Goal: Transaction & Acquisition: Download file/media

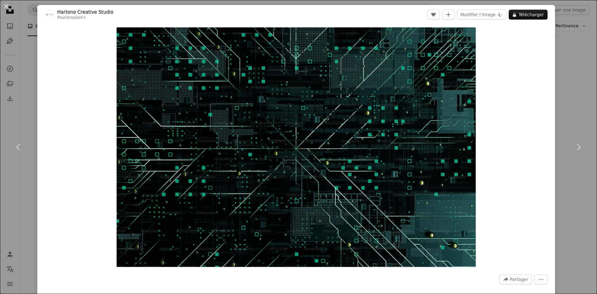
scroll to position [4538, 0]
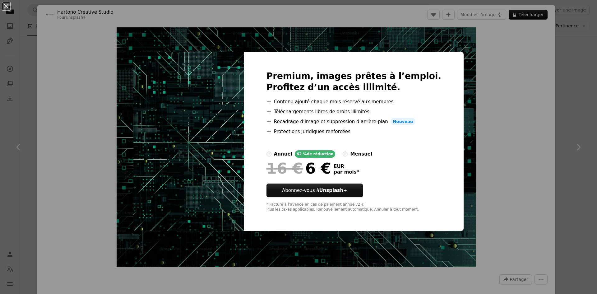
click at [351, 152] on label "mensuel" at bounding box center [357, 153] width 30 height 7
click at [291, 155] on div "annuel" at bounding box center [283, 153] width 18 height 7
click at [555, 129] on div "An X shape Premium, images prêtes à l’emploi. Profitez d’un accès illimité. A p…" at bounding box center [298, 147] width 597 height 294
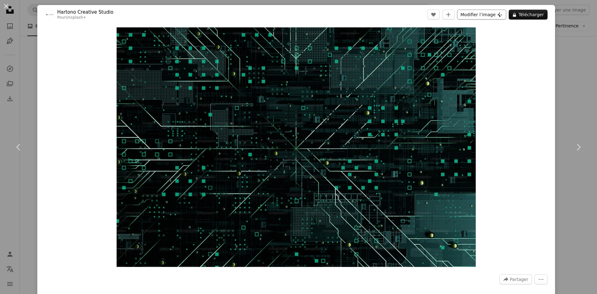
click at [480, 15] on button "Modifier l’image Plus sign for Unsplash+" at bounding box center [481, 15] width 49 height 10
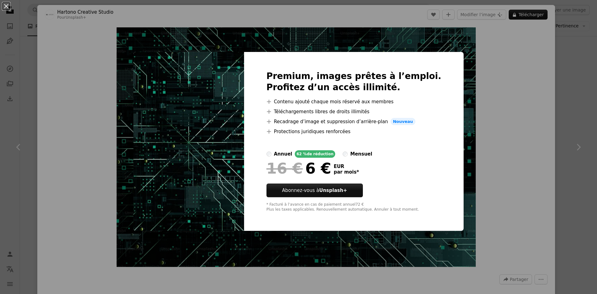
click at [487, 75] on div "An X shape Premium, images prêtes à l’emploi. Profitez d’un accès illimité. A p…" at bounding box center [298, 147] width 597 height 294
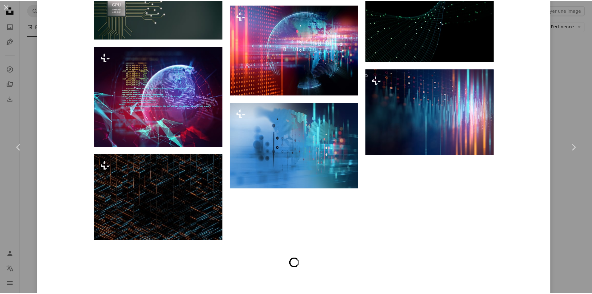
scroll to position [2362, 0]
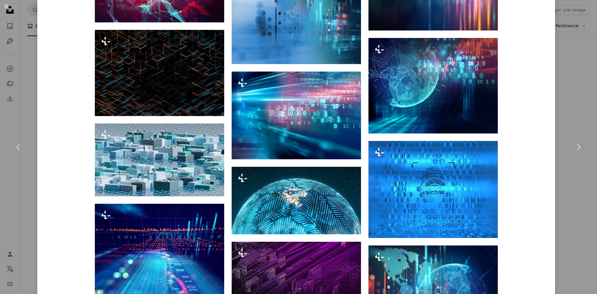
drag, startPoint x: 560, startPoint y: 94, endPoint x: 554, endPoint y: 100, distance: 8.4
click at [560, 95] on div "An X shape Chevron left Chevron right [PERSON_NAME] Creative Studio Pour Unspla…" at bounding box center [298, 147] width 597 height 294
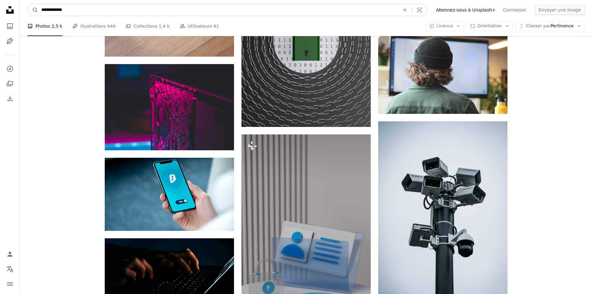
drag, startPoint x: 139, startPoint y: 7, endPoint x: 0, endPoint y: 7, distance: 139.2
type input "******"
click at [28, 4] on button "A magnifying glass" at bounding box center [33, 10] width 11 height 12
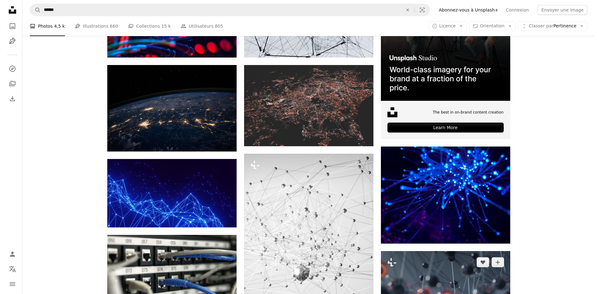
scroll to position [186, 0]
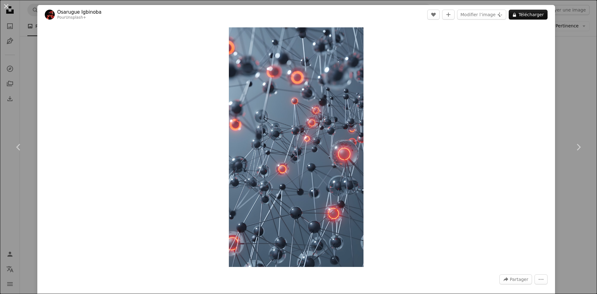
click at [563, 85] on div "An X shape Chevron left Chevron right Osarugue [PERSON_NAME] Pour Unsplash+ A h…" at bounding box center [298, 147] width 597 height 294
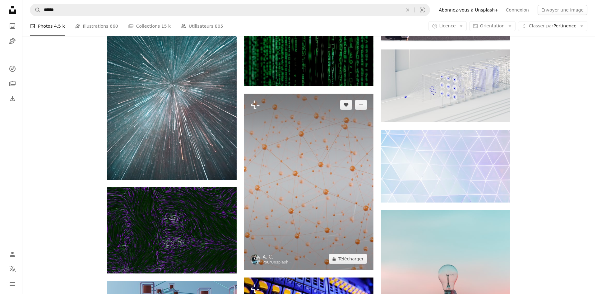
scroll to position [6061, 0]
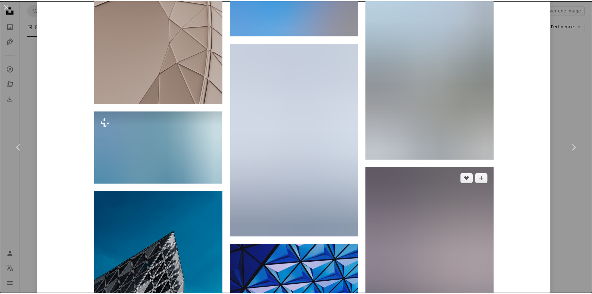
scroll to position [2331, 0]
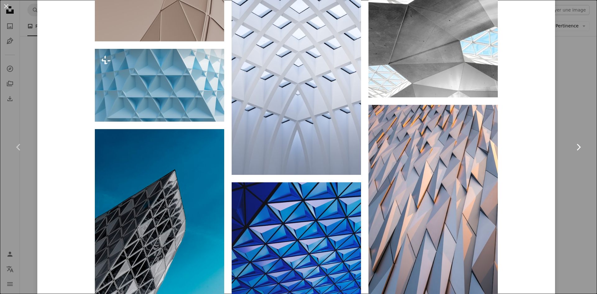
click at [565, 117] on link "Chevron right" at bounding box center [577, 147] width 37 height 60
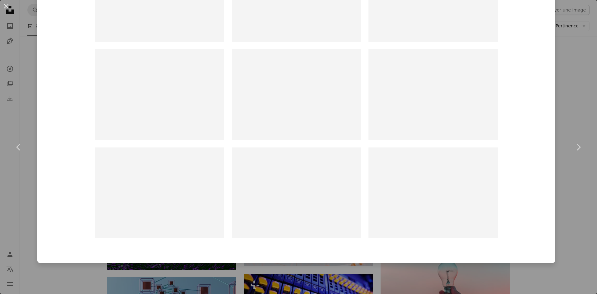
click at [571, 58] on div "An X shape Chevron left Chevron right [PERSON_NAME] robert_clark A heart A plus…" at bounding box center [298, 147] width 597 height 294
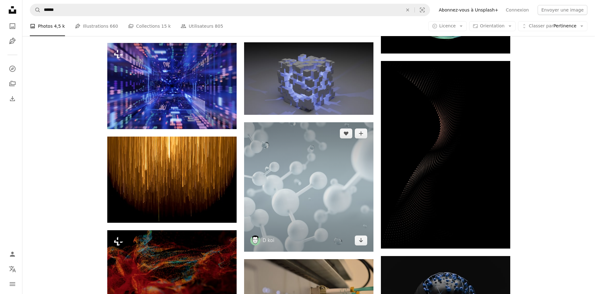
scroll to position [6900, 0]
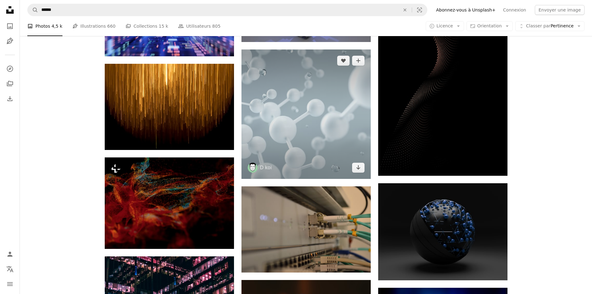
click at [304, 62] on img at bounding box center [305, 113] width 129 height 129
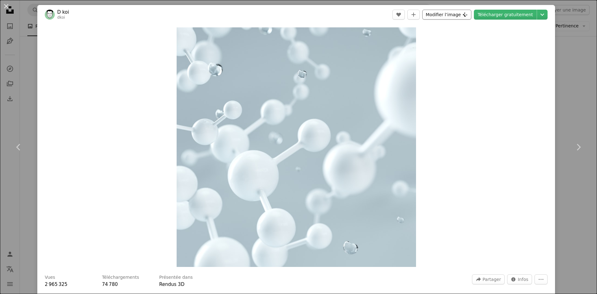
click at [463, 14] on button "Modifier l’image Plus sign for Unsplash+" at bounding box center [446, 15] width 49 height 10
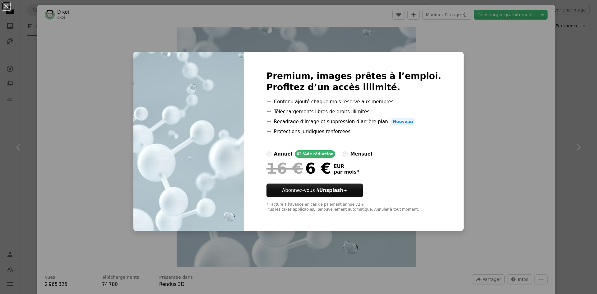
click at [491, 76] on div "An X shape Premium, images prêtes à l’emploi. Profitez d’un accès illimité. A p…" at bounding box center [298, 147] width 597 height 294
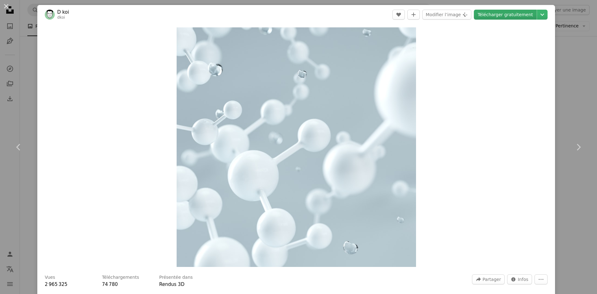
click at [521, 14] on link "Télécharger gratuitement" at bounding box center [505, 15] width 63 height 10
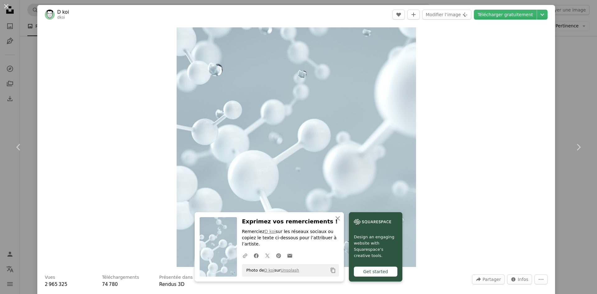
click at [563, 43] on div "An X shape Chevron left Chevron right D koi dkoi A heart A plus sign Modifier l…" at bounding box center [298, 147] width 597 height 294
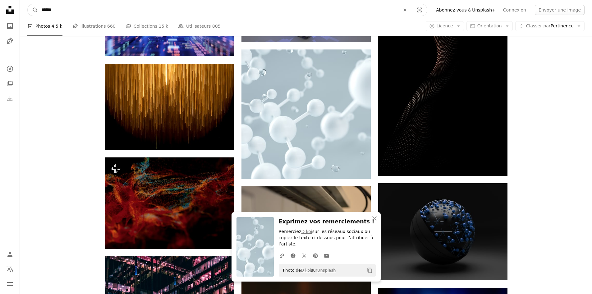
click at [154, 11] on input "******" at bounding box center [218, 10] width 360 height 12
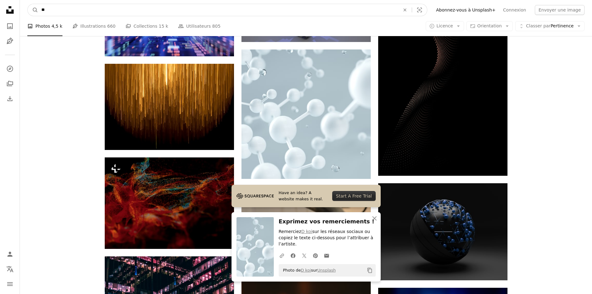
type input "*"
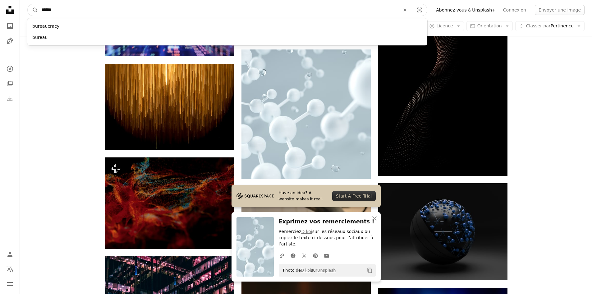
type input "******"
click at [28, 4] on button "A magnifying glass" at bounding box center [33, 10] width 11 height 12
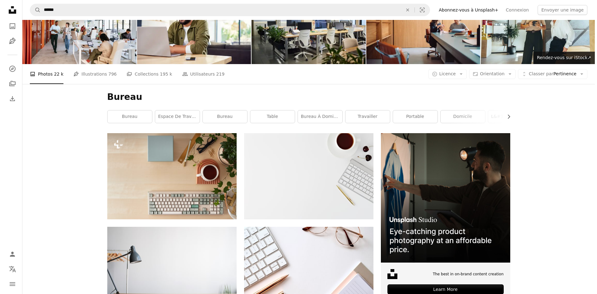
scroll to position [31, 0]
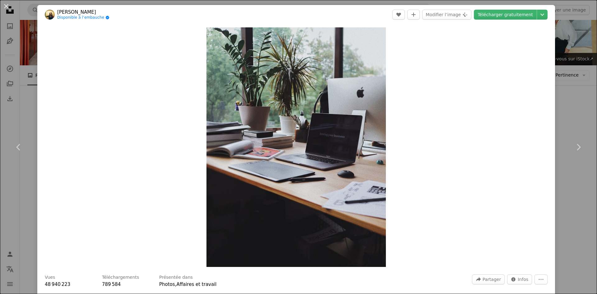
click at [561, 110] on div "An X shape Chevron left Chevron right [PERSON_NAME] Disponible à l’embauche A c…" at bounding box center [298, 147] width 597 height 294
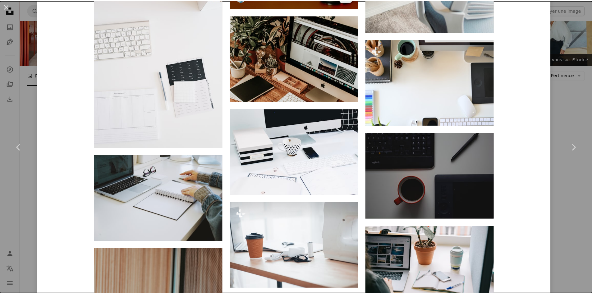
scroll to position [1364, 0]
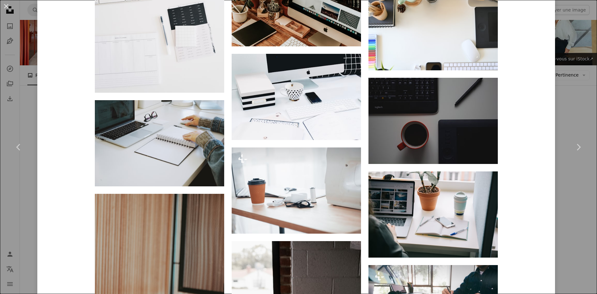
click at [570, 113] on div "An X shape Chevron left Chevron right [PERSON_NAME] Disponible à l’embauche A c…" at bounding box center [298, 147] width 597 height 294
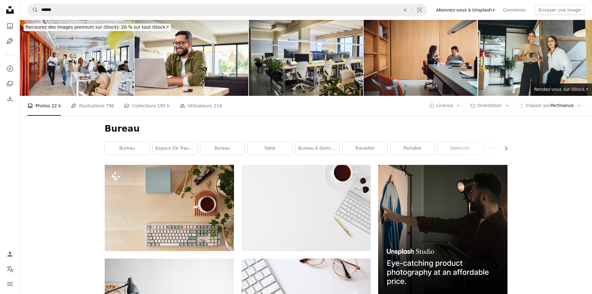
drag, startPoint x: 282, startPoint y: 148, endPoint x: 256, endPoint y: 51, distance: 100.3
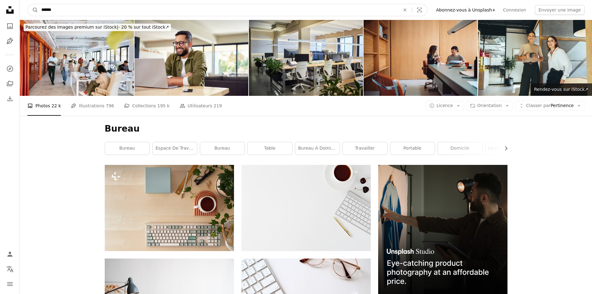
drag, startPoint x: 76, startPoint y: 8, endPoint x: 0, endPoint y: 8, distance: 75.8
type input "**********"
click button "A magnifying glass" at bounding box center [33, 10] width 11 height 12
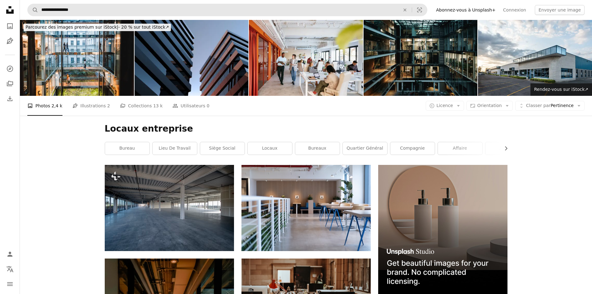
drag, startPoint x: 310, startPoint y: 224, endPoint x: 280, endPoint y: 12, distance: 214.1
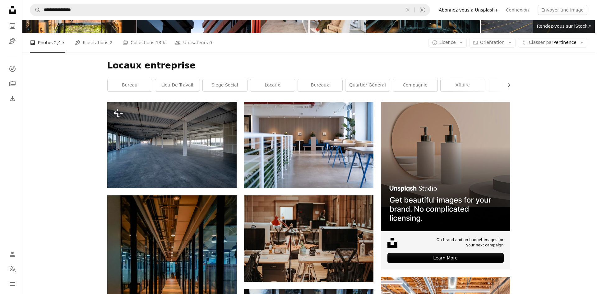
scroll to position [124, 0]
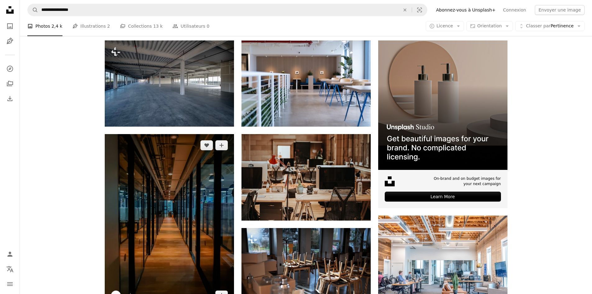
click at [208, 136] on img at bounding box center [169, 220] width 129 height 172
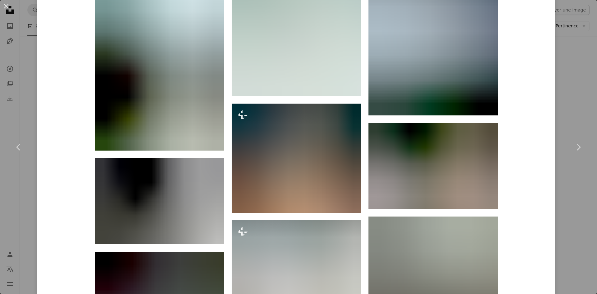
scroll to position [2370, 0]
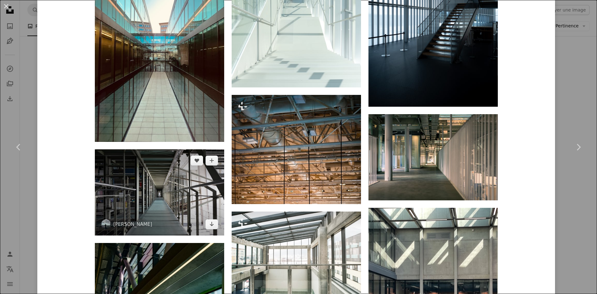
click at [141, 149] on img at bounding box center [159, 192] width 129 height 86
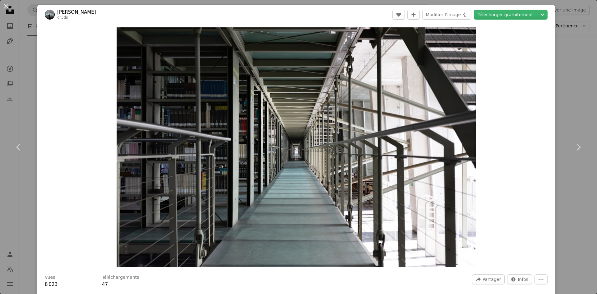
click at [570, 101] on div "An X shape Chevron left Chevron right Dann R dr3ds A heart A plus sign Modifier…" at bounding box center [298, 147] width 597 height 294
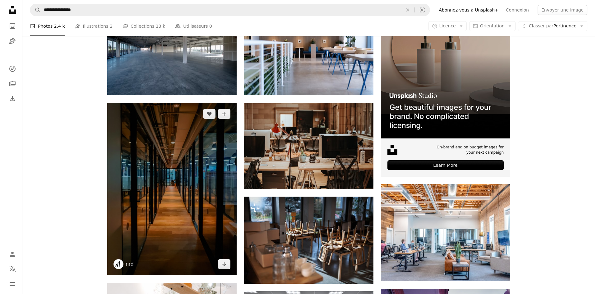
scroll to position [218, 0]
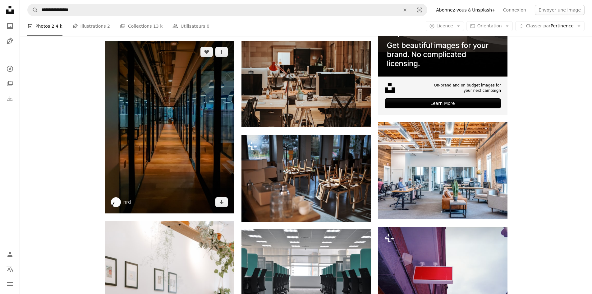
click at [187, 95] on img at bounding box center [169, 127] width 129 height 172
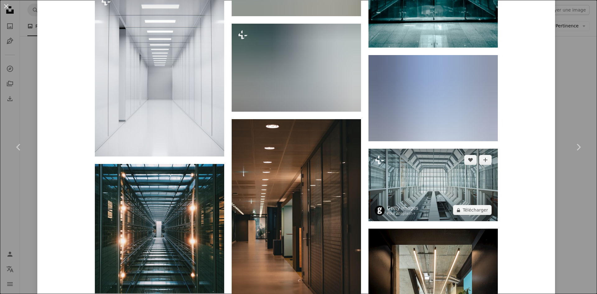
scroll to position [1336, 0]
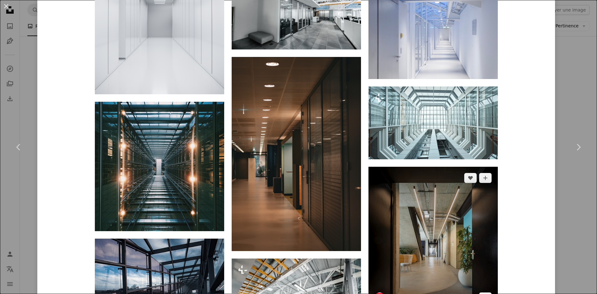
click at [424, 172] on img at bounding box center [432, 238] width 129 height 142
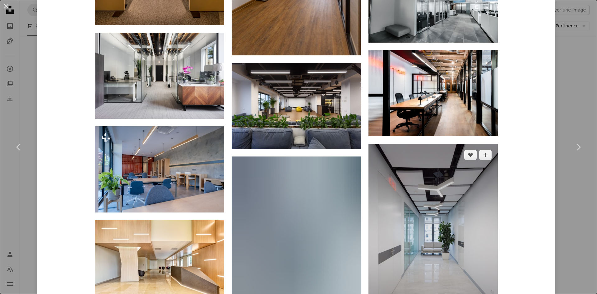
scroll to position [622, 0]
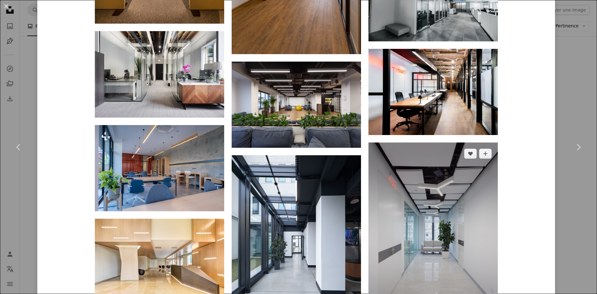
click at [434, 173] on img at bounding box center [432, 239] width 129 height 194
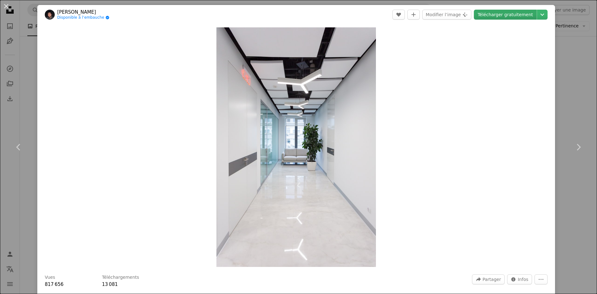
click at [504, 17] on link "Télécharger gratuitement" at bounding box center [505, 15] width 63 height 10
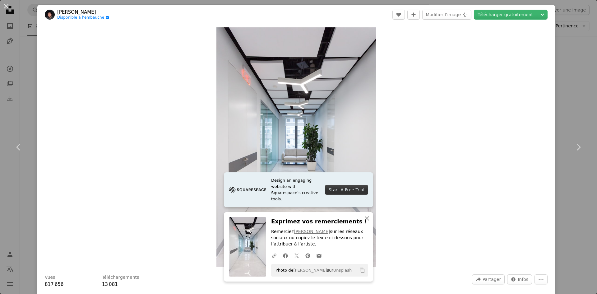
drag, startPoint x: 567, startPoint y: 65, endPoint x: 535, endPoint y: 63, distance: 32.4
click at [567, 65] on div "An X shape Chevron left Chevron right [PERSON_NAME] Disponible à l’embauche A c…" at bounding box center [298, 147] width 597 height 294
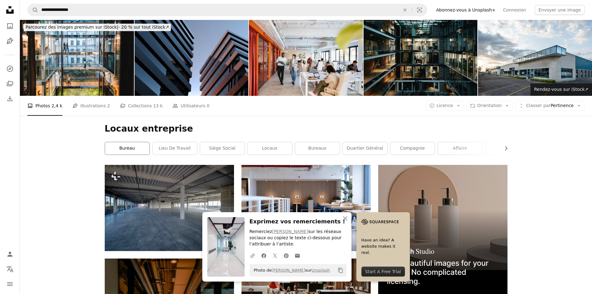
click at [122, 142] on link "bureau" at bounding box center [127, 148] width 44 height 12
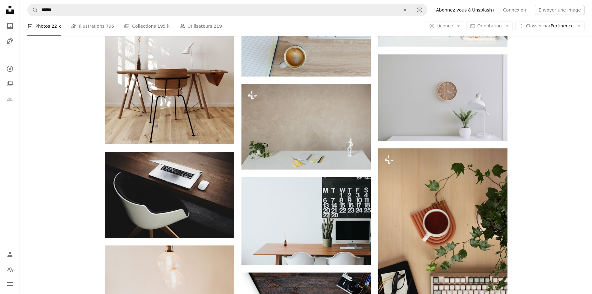
scroll to position [497, 0]
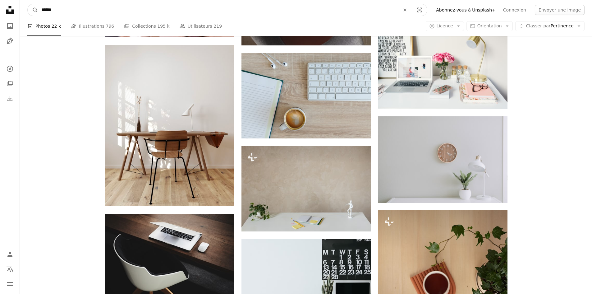
click at [133, 13] on input "******" at bounding box center [218, 10] width 360 height 12
type input "**********"
click at [28, 4] on button "A magnifying glass" at bounding box center [33, 10] width 11 height 12
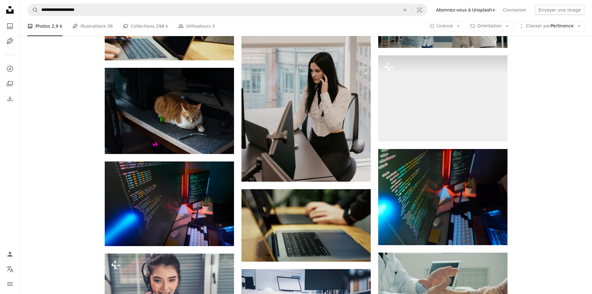
scroll to position [311, 0]
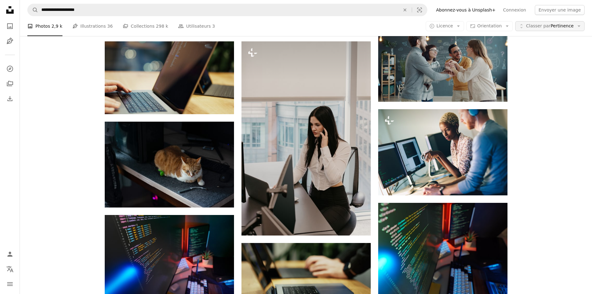
click at [571, 29] on button "Unfold Classer par Pertinence Arrow down" at bounding box center [549, 26] width 69 height 10
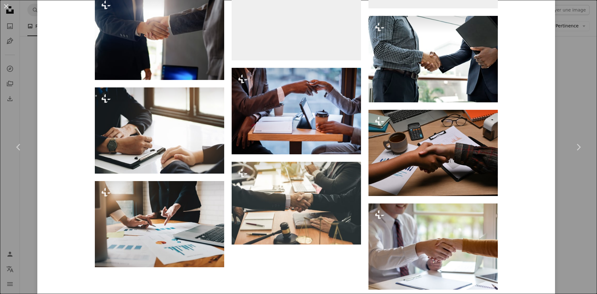
scroll to position [1994, 0]
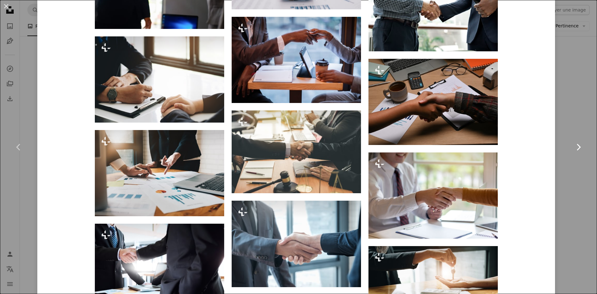
click at [565, 131] on link "Chevron right" at bounding box center [577, 147] width 37 height 60
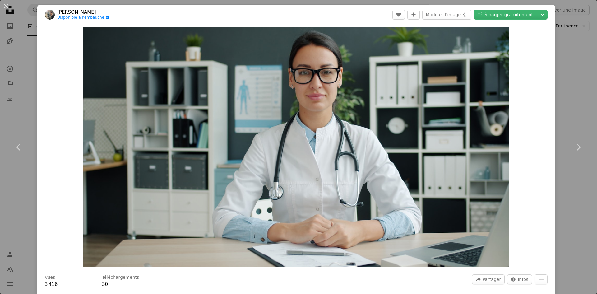
click at [579, 69] on div "An X shape Chevron left Chevron right Vitaly Gariev Disponible à l’embauche A c…" at bounding box center [298, 147] width 597 height 294
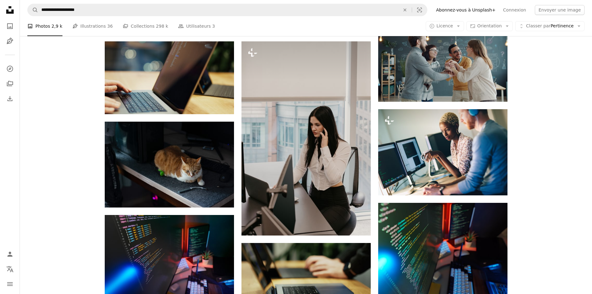
scroll to position [1616, 0]
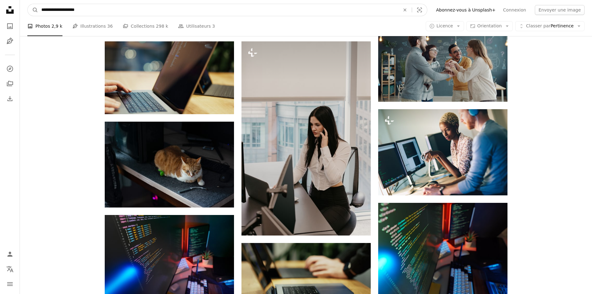
drag, startPoint x: 121, startPoint y: 9, endPoint x: 0, endPoint y: 14, distance: 121.0
type input "**********"
click at [28, 4] on button "A magnifying glass" at bounding box center [33, 10] width 11 height 12
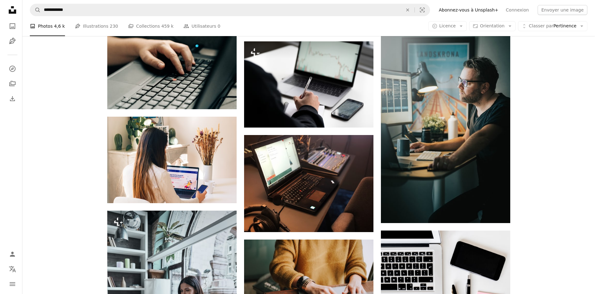
scroll to position [93, 0]
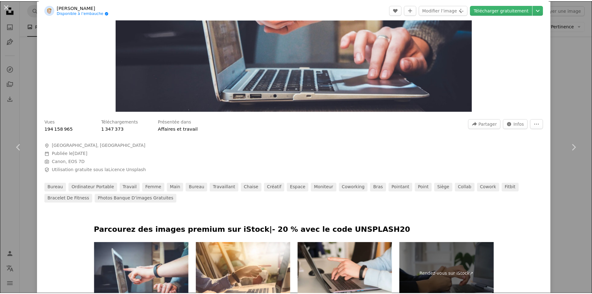
scroll to position [280, 0]
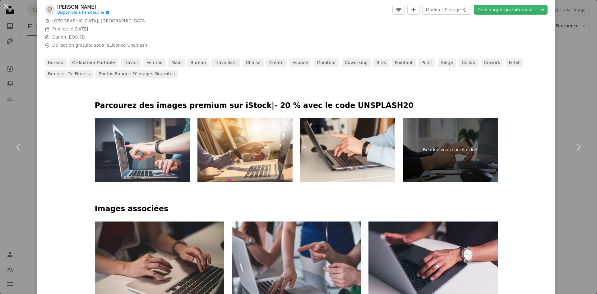
click at [565, 78] on div "An X shape Chevron left Chevron right [PERSON_NAME] Disponible à l’embauche A c…" at bounding box center [298, 147] width 597 height 294
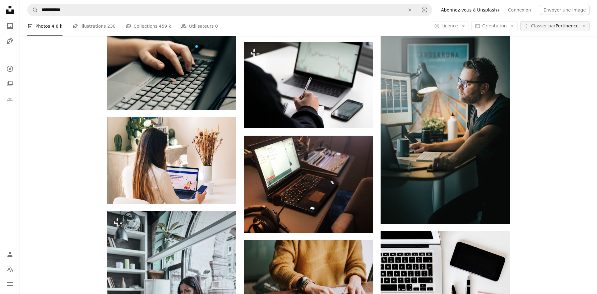
click at [570, 25] on span "Classer par Pertinence" at bounding box center [555, 26] width 48 height 6
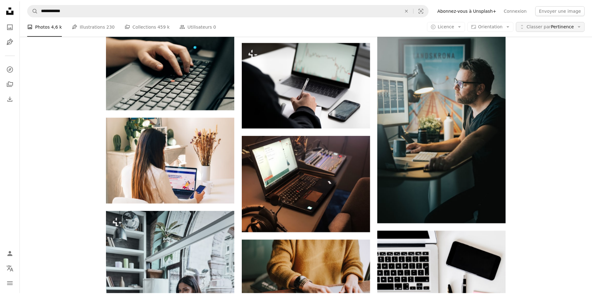
scroll to position [93, 0]
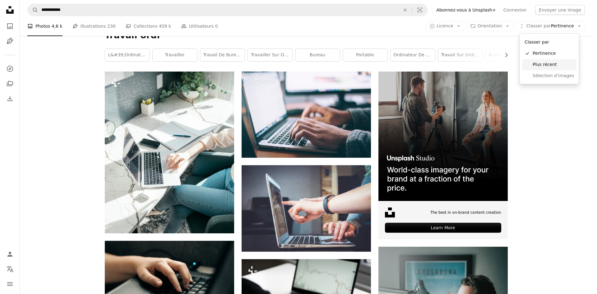
click at [538, 60] on link "Plus récent" at bounding box center [549, 64] width 54 height 11
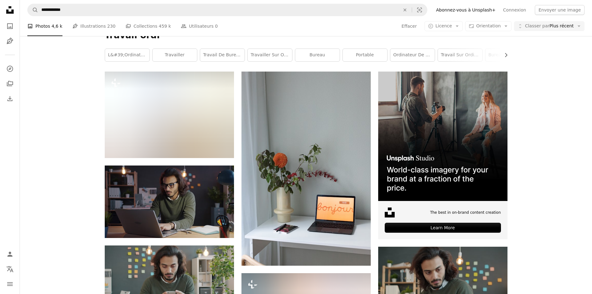
scroll to position [3326, 0]
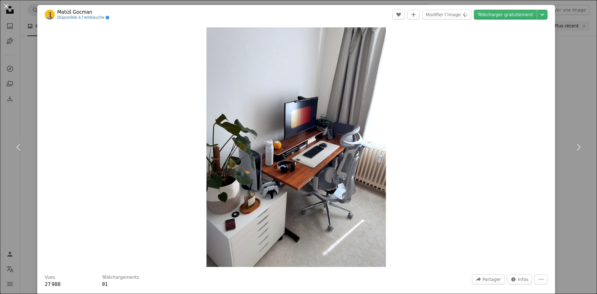
click at [560, 77] on div "An X shape Chevron left Chevron right Matúš Gocman Disponible à l’embauche A ch…" at bounding box center [298, 147] width 597 height 294
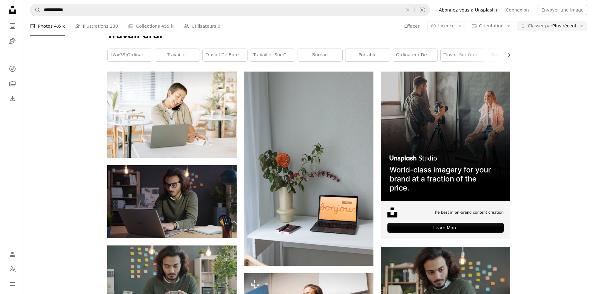
scroll to position [3574, 0]
